Goal: Task Accomplishment & Management: Manage account settings

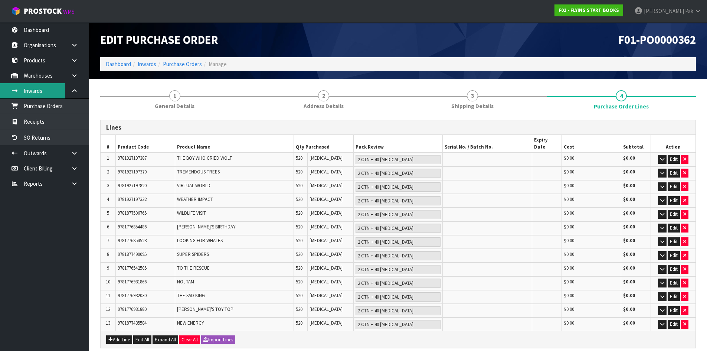
click at [38, 86] on link "Inwards" at bounding box center [44, 90] width 89 height 15
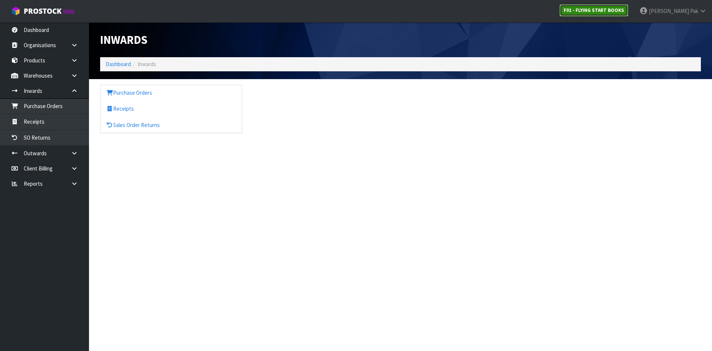
click at [613, 12] on strong "F01 - FLYING START BOOKS" at bounding box center [594, 10] width 60 height 6
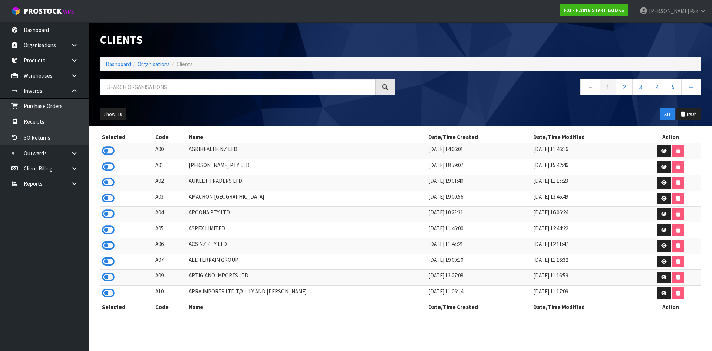
click at [215, 95] on div at bounding box center [248, 90] width 306 height 22
click at [215, 91] on input "text" at bounding box center [238, 87] width 276 height 16
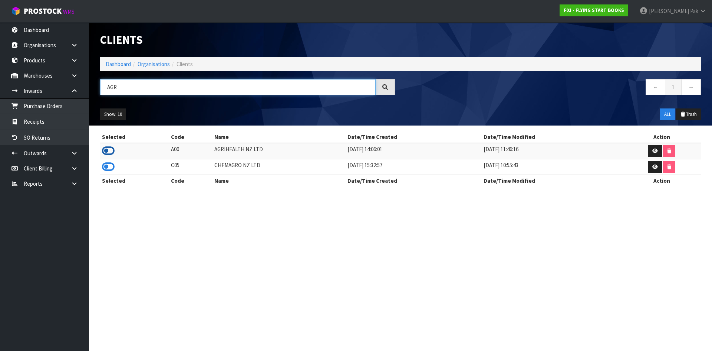
type input "AGR"
click at [109, 149] on icon at bounding box center [108, 150] width 13 height 11
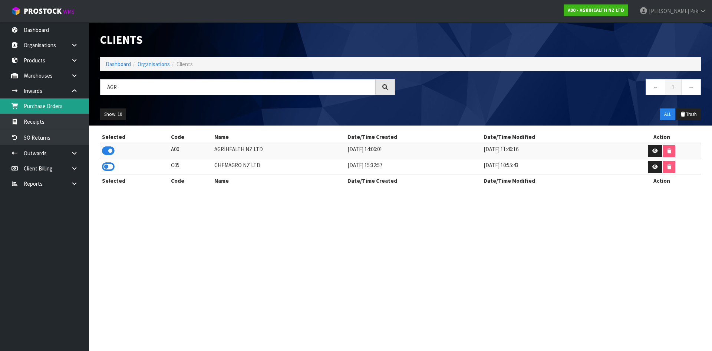
click at [51, 110] on link "Purchase Orders" at bounding box center [44, 105] width 89 height 15
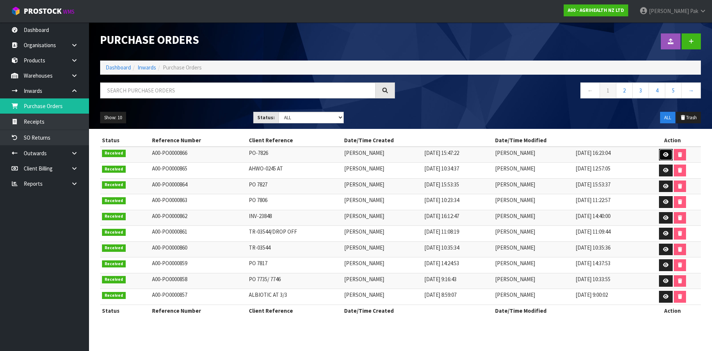
click at [670, 157] on link at bounding box center [666, 155] width 14 height 12
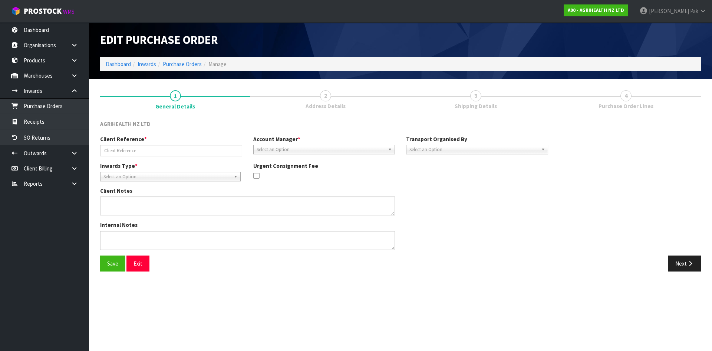
type input "PO-7826"
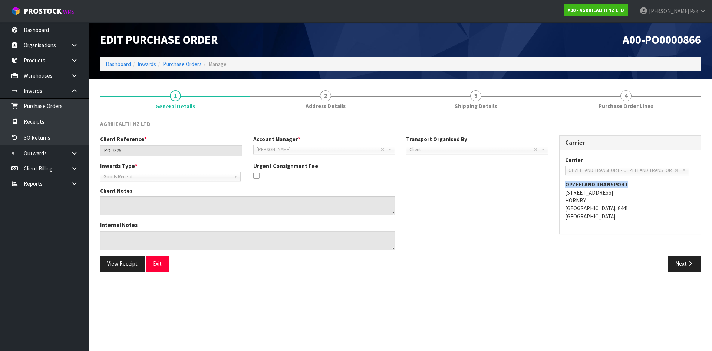
drag, startPoint x: 564, startPoint y: 182, endPoint x: 634, endPoint y: 187, distance: 69.9
click at [634, 187] on div "Carrier ACT TRANSPORT LTD - ACT TRANSPORT LTD AGS - AGS WORLD TRANSPORT AIR TRA…" at bounding box center [630, 191] width 141 height 83
copy strong "OPZEELAND TRANSPORT"
